Goal: Subscribe to service/newsletter

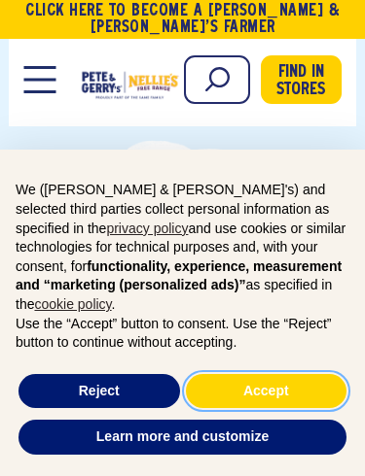
click at [297, 393] on button "Accept" at bounding box center [266, 391] width 161 height 35
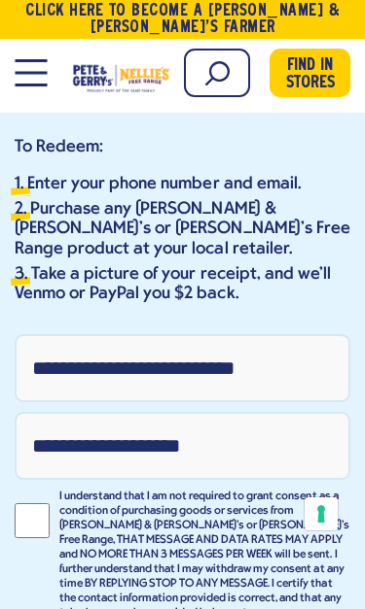
click at [164, 356] on input "Phone Number" at bounding box center [182, 368] width 335 height 68
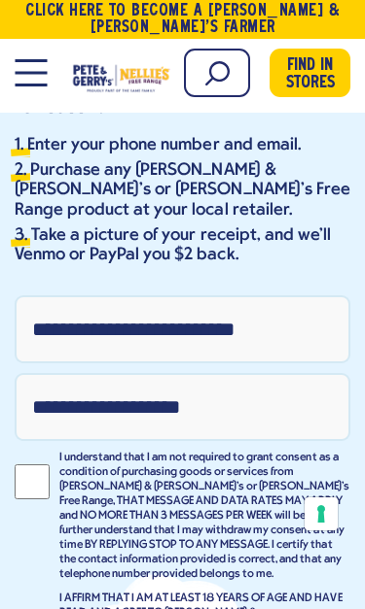
type input "**********"
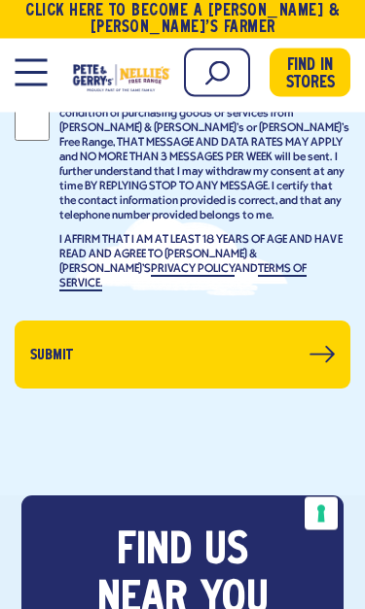
scroll to position [857, 0]
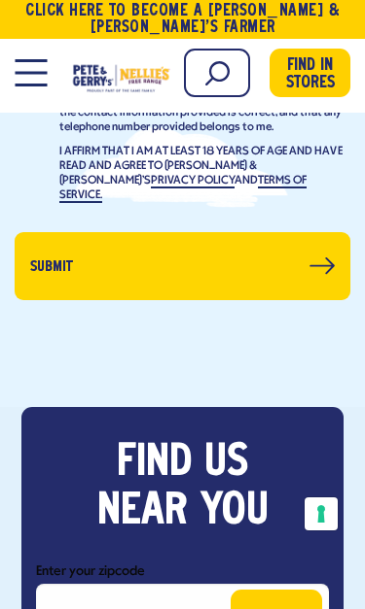
click at [260, 232] on button "Submit" at bounding box center [182, 266] width 335 height 68
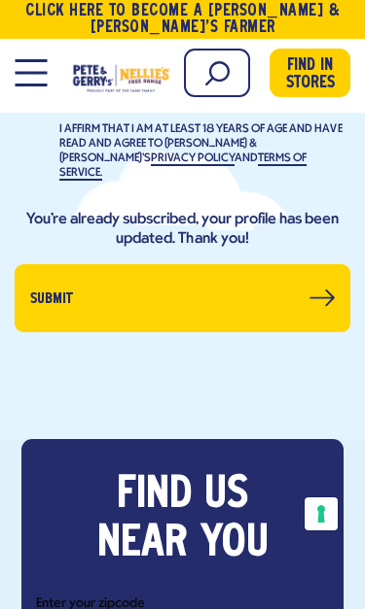
click at [327, 267] on button "Submit" at bounding box center [182, 298] width 335 height 68
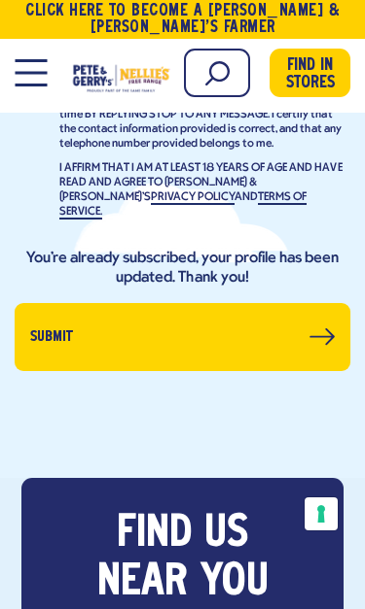
scroll to position [614, 0]
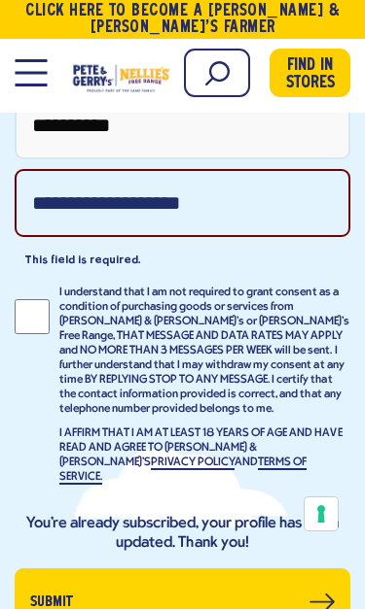
type input "*"
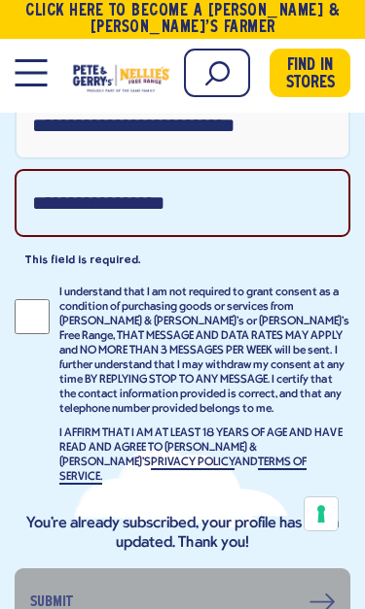
type input "**********"
click at [42, 295] on label "I understand that I am not required to grant consent as a condition of purchasi…" at bounding box center [182, 390] width 335 height 209
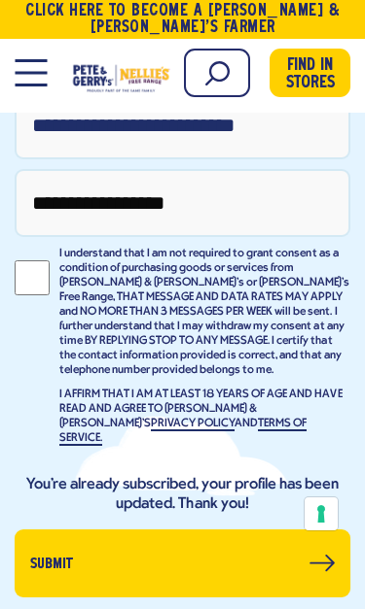
click at [208, 530] on button "Submit" at bounding box center [182, 564] width 335 height 68
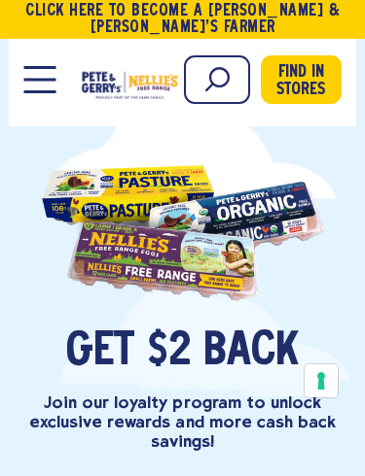
scroll to position [0, 0]
